Goal: Transaction & Acquisition: Obtain resource

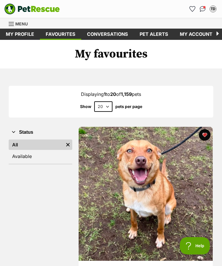
click at [19, 25] on span "Menu" at bounding box center [21, 23] width 12 height 5
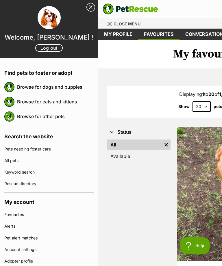
click at [27, 89] on link "Browse for dogs and puppies" at bounding box center [55, 87] width 76 height 12
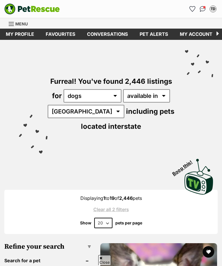
scroll to position [175, 0]
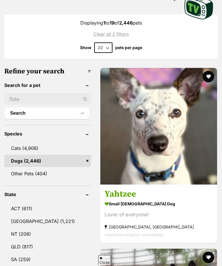
click at [191, 154] on img at bounding box center [158, 126] width 117 height 117
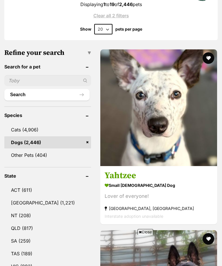
scroll to position [194, 0]
click at [211, 57] on button "favourite" at bounding box center [208, 58] width 12 height 12
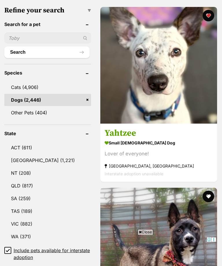
scroll to position [250, 0]
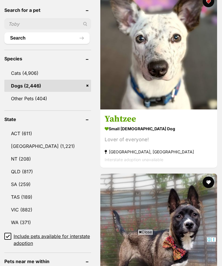
click at [21, 211] on link "VIC (882)" at bounding box center [47, 210] width 87 height 12
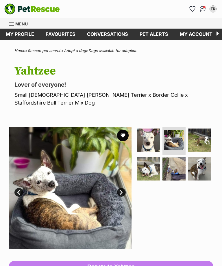
click at [203, 143] on img at bounding box center [199, 139] width 23 height 23
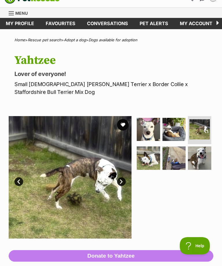
scroll to position [11, 0]
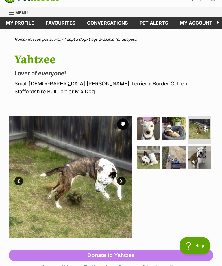
click at [127, 122] on button "favourite" at bounding box center [123, 124] width 12 height 12
click at [206, 128] on img at bounding box center [199, 129] width 20 height 20
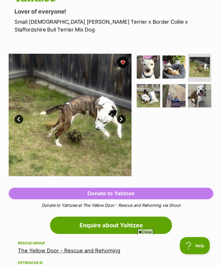
scroll to position [72, 0]
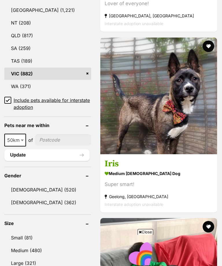
click at [24, 203] on link "Female (362)" at bounding box center [47, 202] width 87 height 12
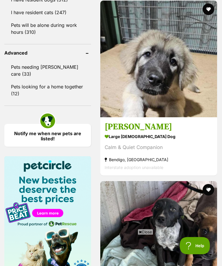
scroll to position [800, 0]
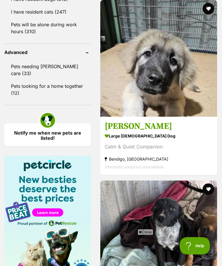
click at [148, 235] on span "Close" at bounding box center [145, 232] width 16 height 6
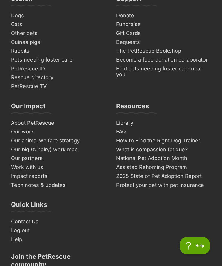
scroll to position [4257, 0]
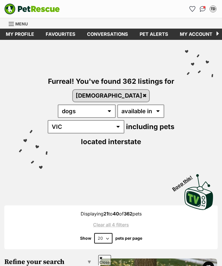
scroll to position [606, 0]
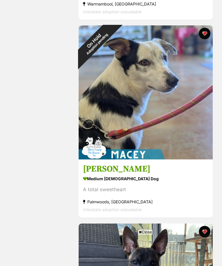
scroll to position [115, 0]
